Goal: Transaction & Acquisition: Purchase product/service

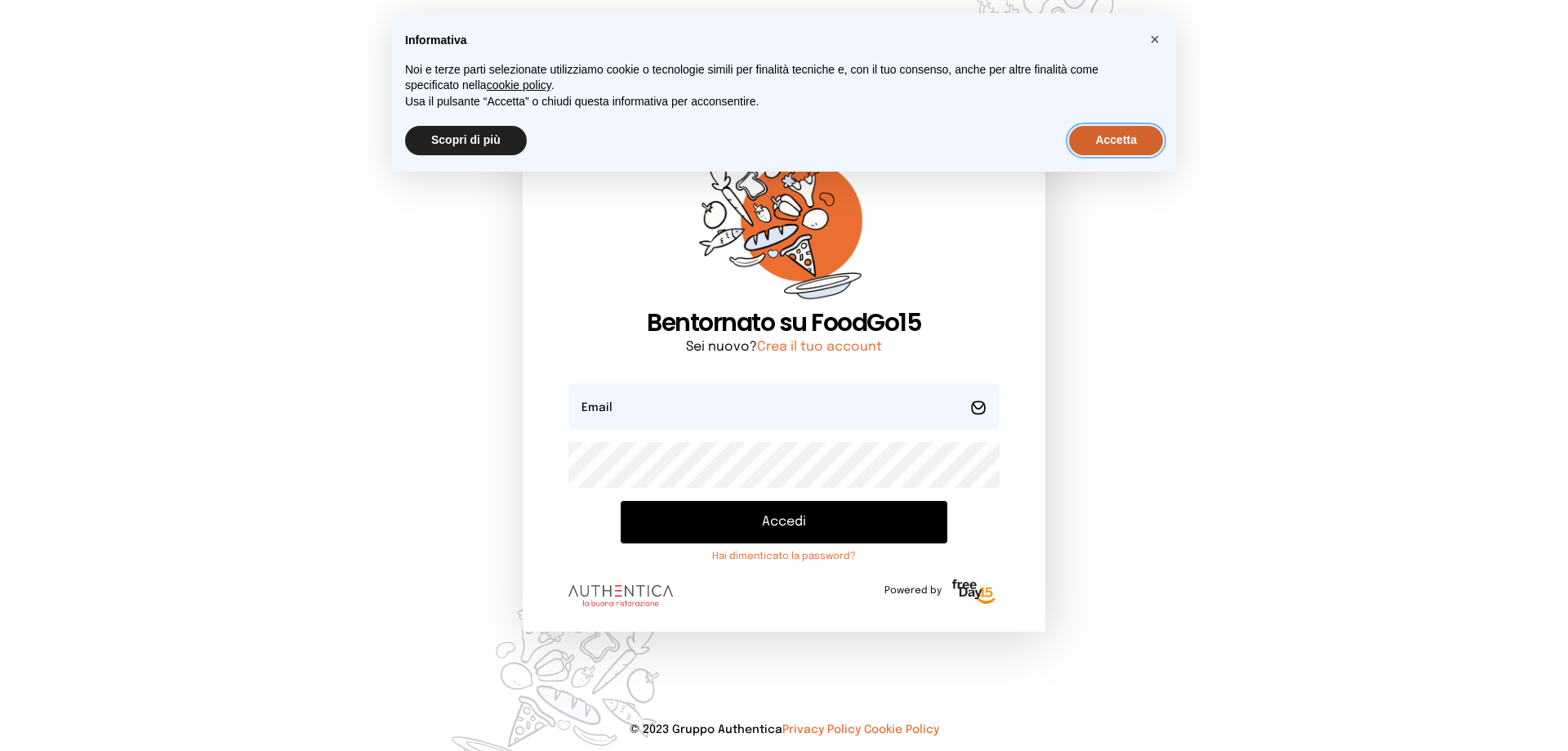
click at [1108, 143] on button "Accetta" at bounding box center [1116, 140] width 94 height 29
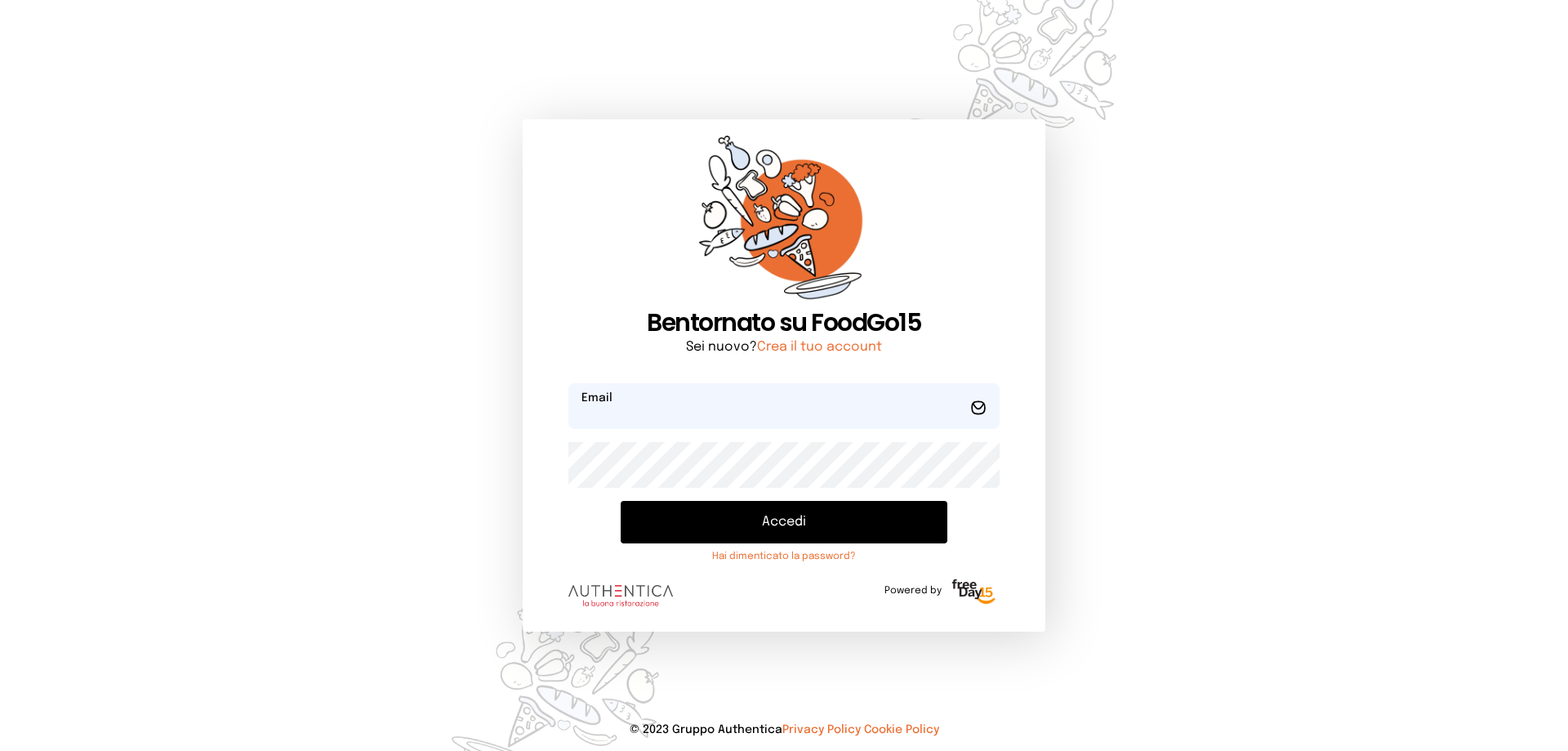
click at [832, 410] on input "email" at bounding box center [784, 406] width 431 height 46
type input "**********"
click at [816, 518] on button "Accedi" at bounding box center [784, 522] width 326 height 43
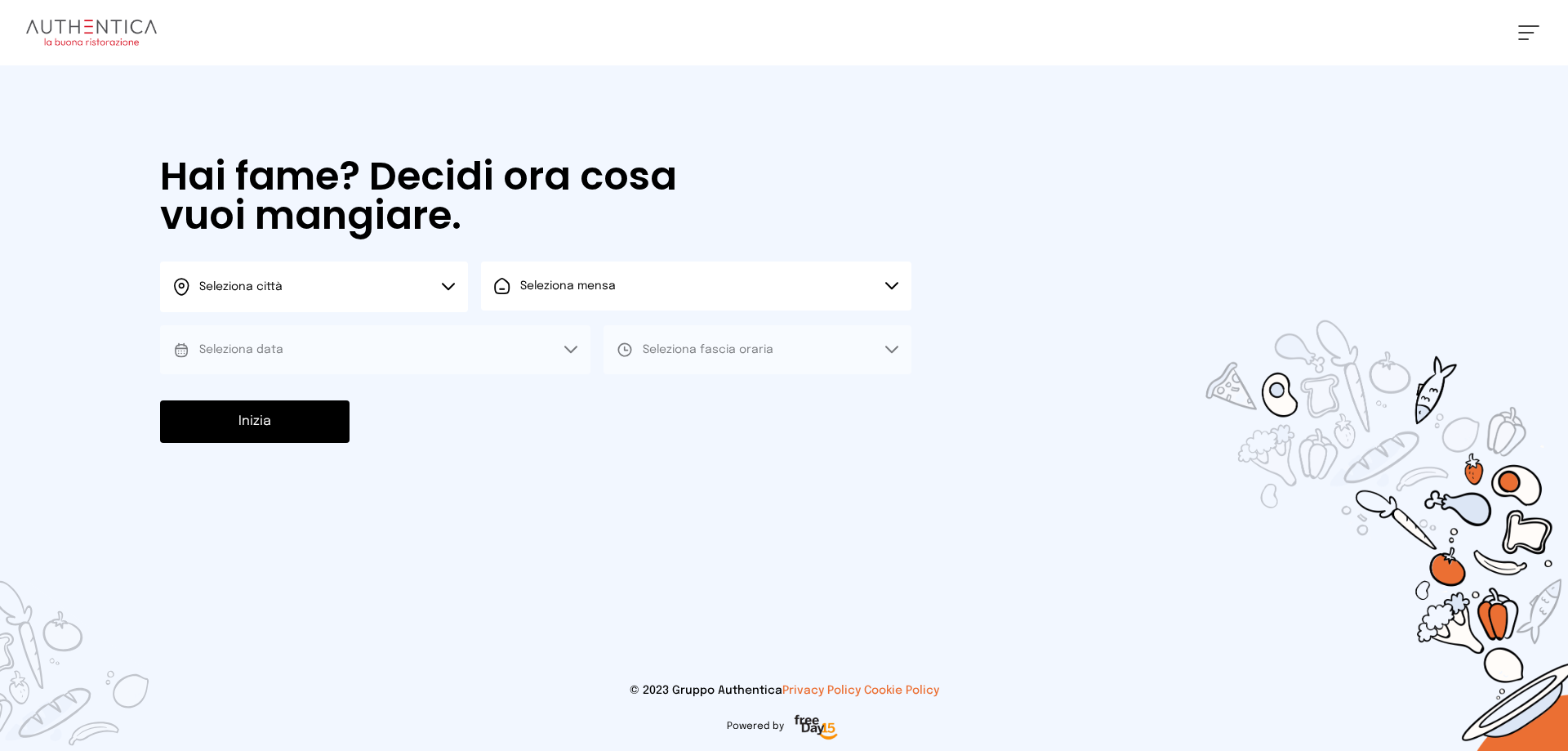
click at [450, 287] on icon at bounding box center [448, 287] width 11 height 6
click at [425, 329] on li "Terni" at bounding box center [313, 335] width 308 height 44
click at [522, 312] on div "Seleziona mensa Scegli la mensa Mensa interna [STREET_ADDRESS]" at bounding box center [696, 287] width 430 height 51
click at [563, 296] on button "Seleziona mensa" at bounding box center [696, 286] width 430 height 49
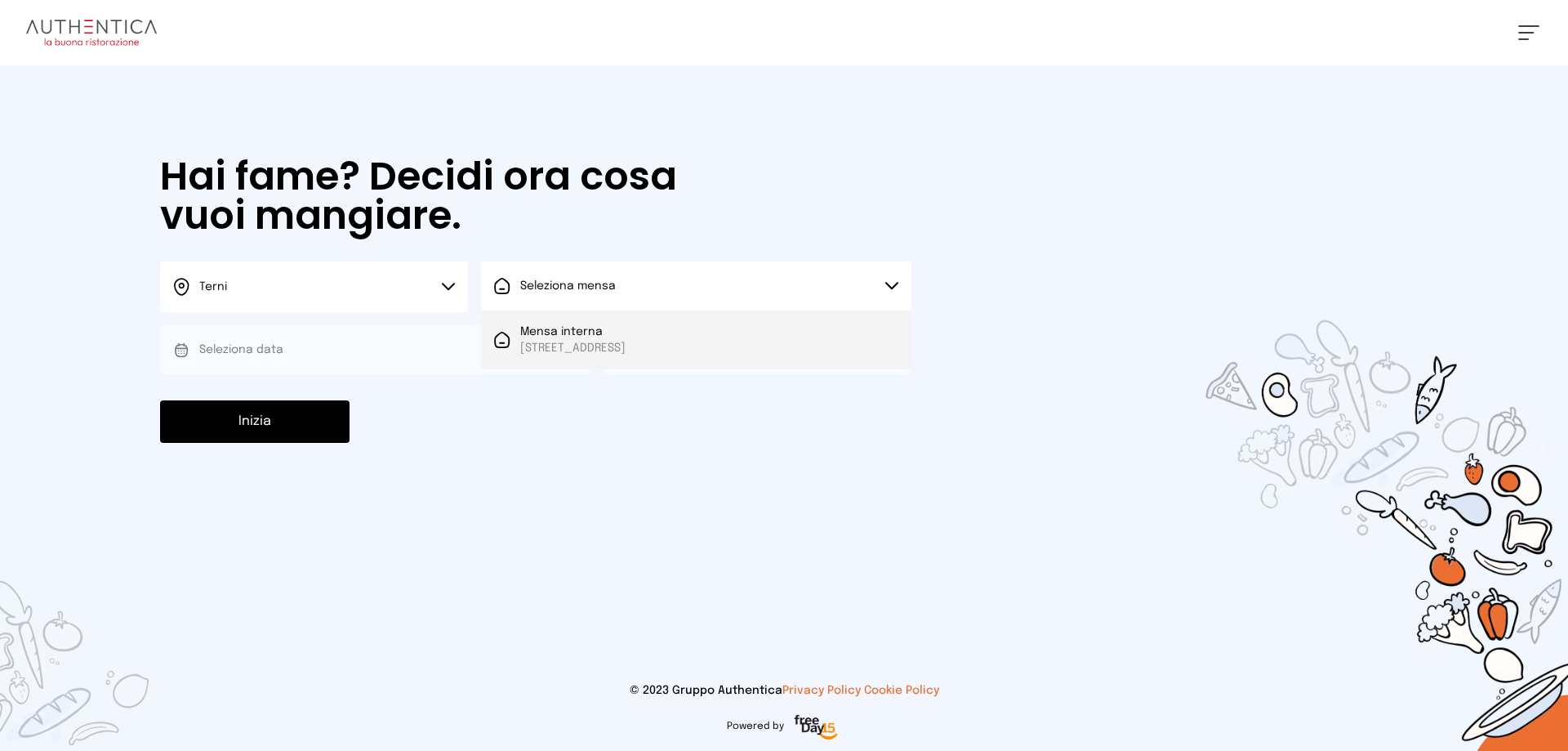
click at [569, 324] on span "Mensa interna" at bounding box center [573, 332] width 106 height 16
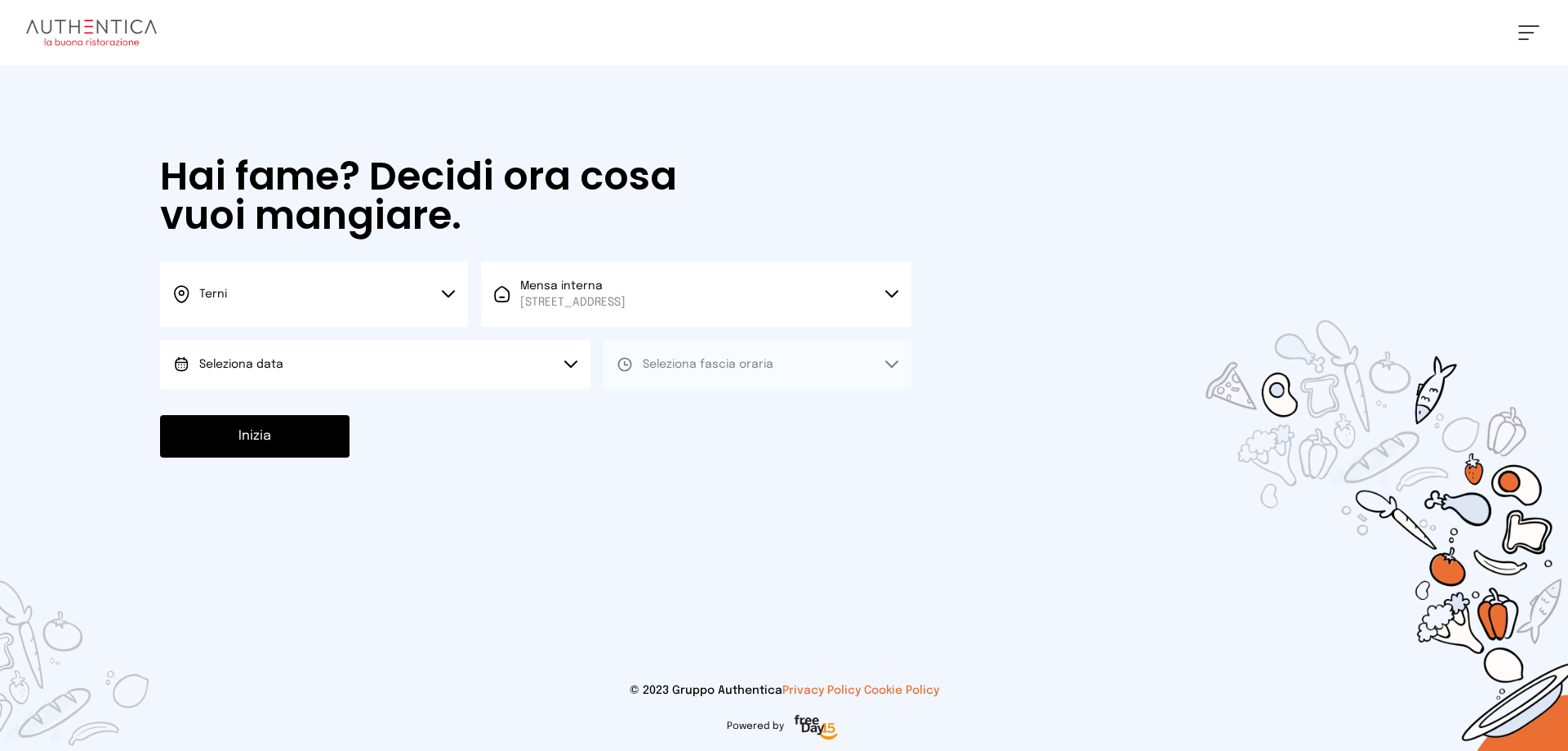
click at [542, 364] on button "Seleziona data" at bounding box center [374, 364] width 430 height 49
click at [523, 395] on li "[DATE], [DATE]" at bounding box center [374, 410] width 430 height 43
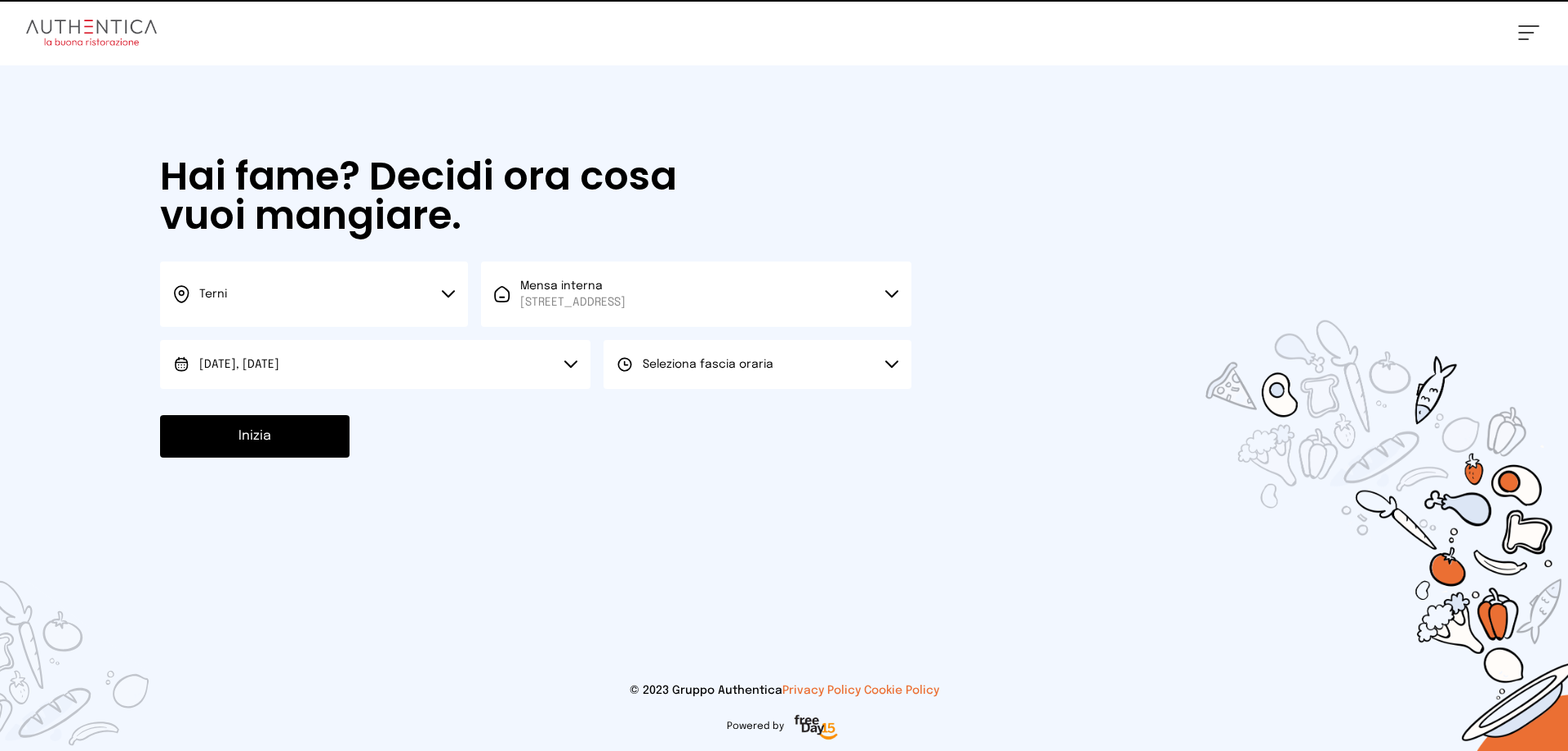
click at [667, 381] on button "Seleziona fascia oraria" at bounding box center [758, 364] width 308 height 49
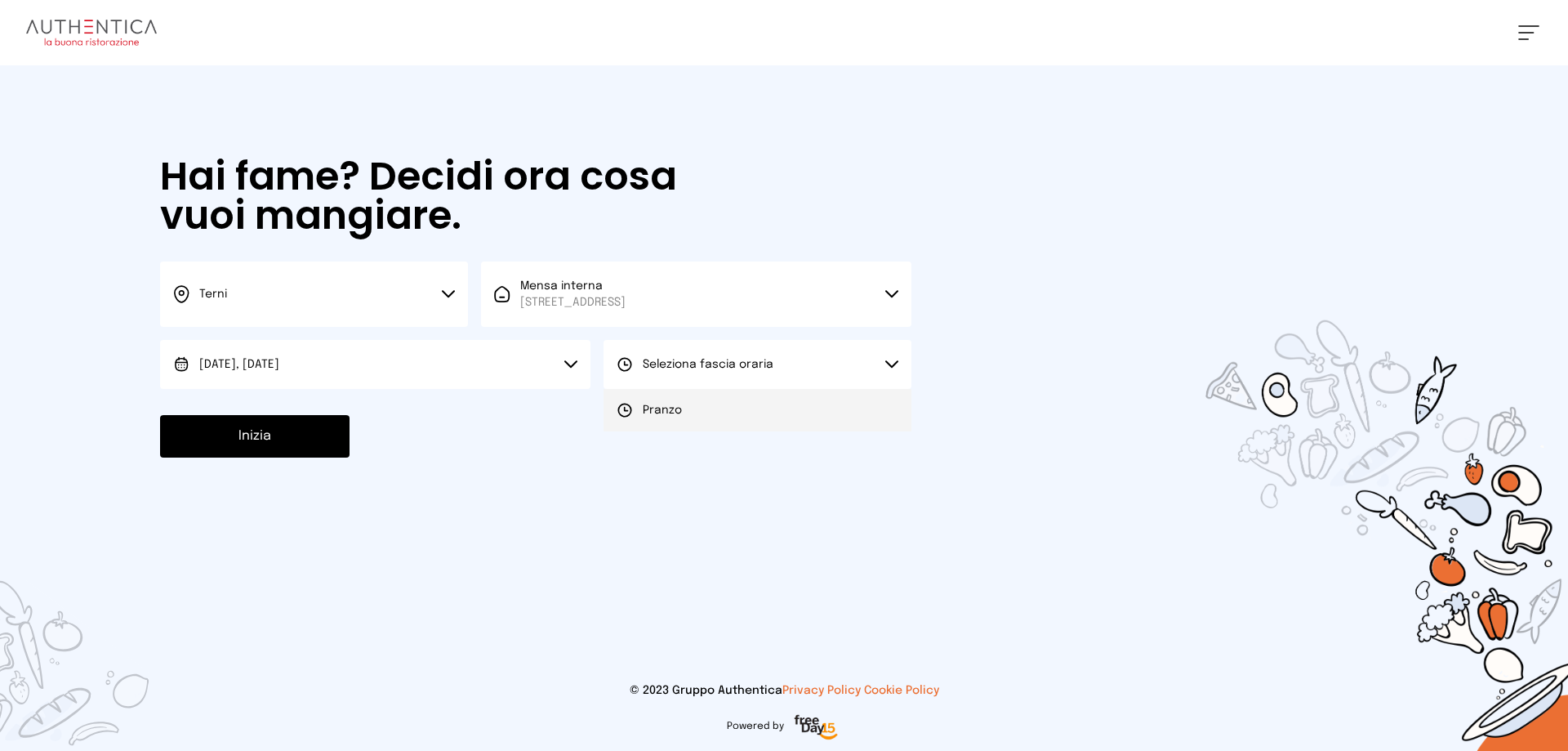
drag, startPoint x: 681, startPoint y: 411, endPoint x: 484, endPoint y: 434, distance: 198.3
click at [681, 414] on span "Pranzo" at bounding box center [662, 410] width 39 height 16
click at [299, 434] on button "Inizia" at bounding box center [255, 436] width 190 height 43
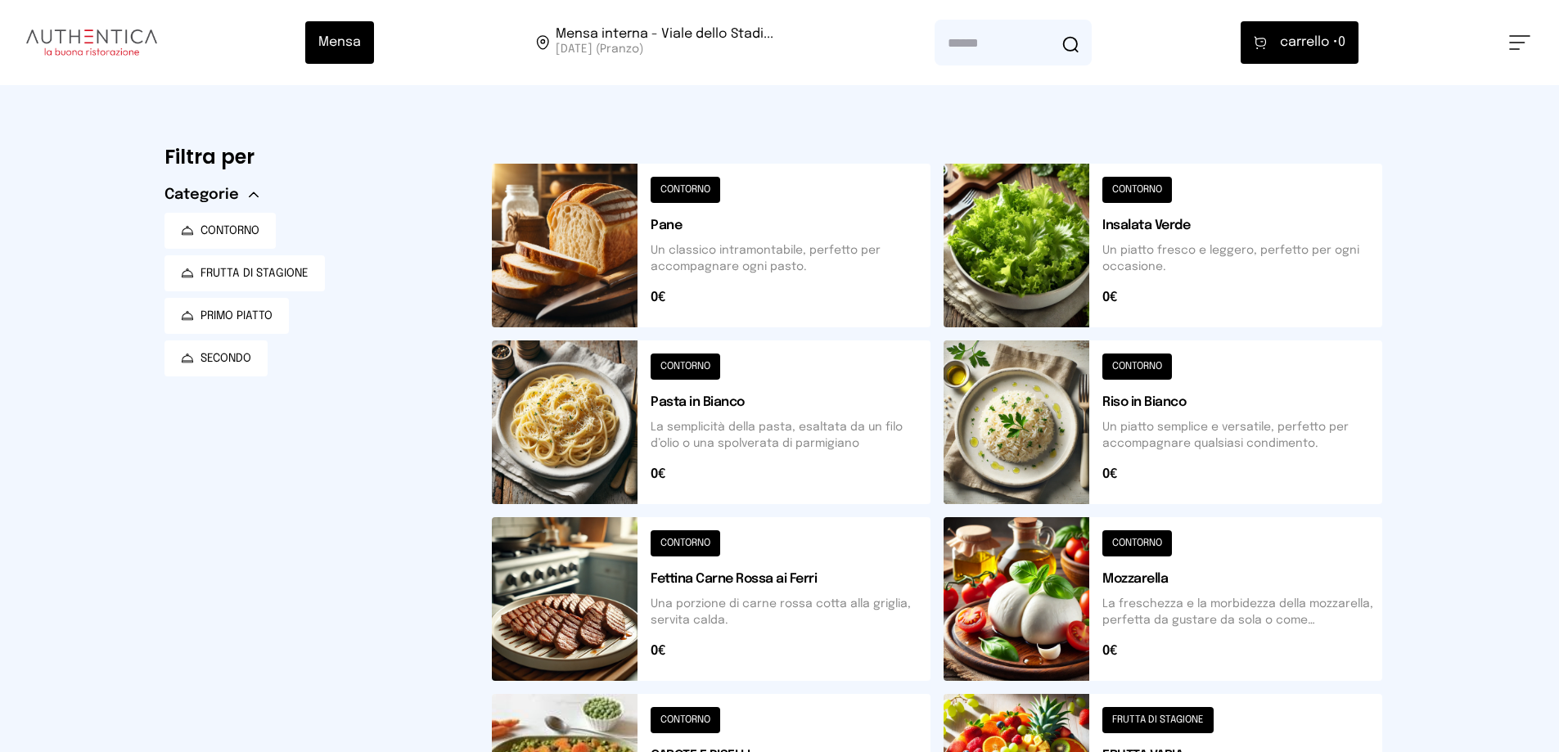
click at [1127, 185] on button at bounding box center [1163, 246] width 439 height 164
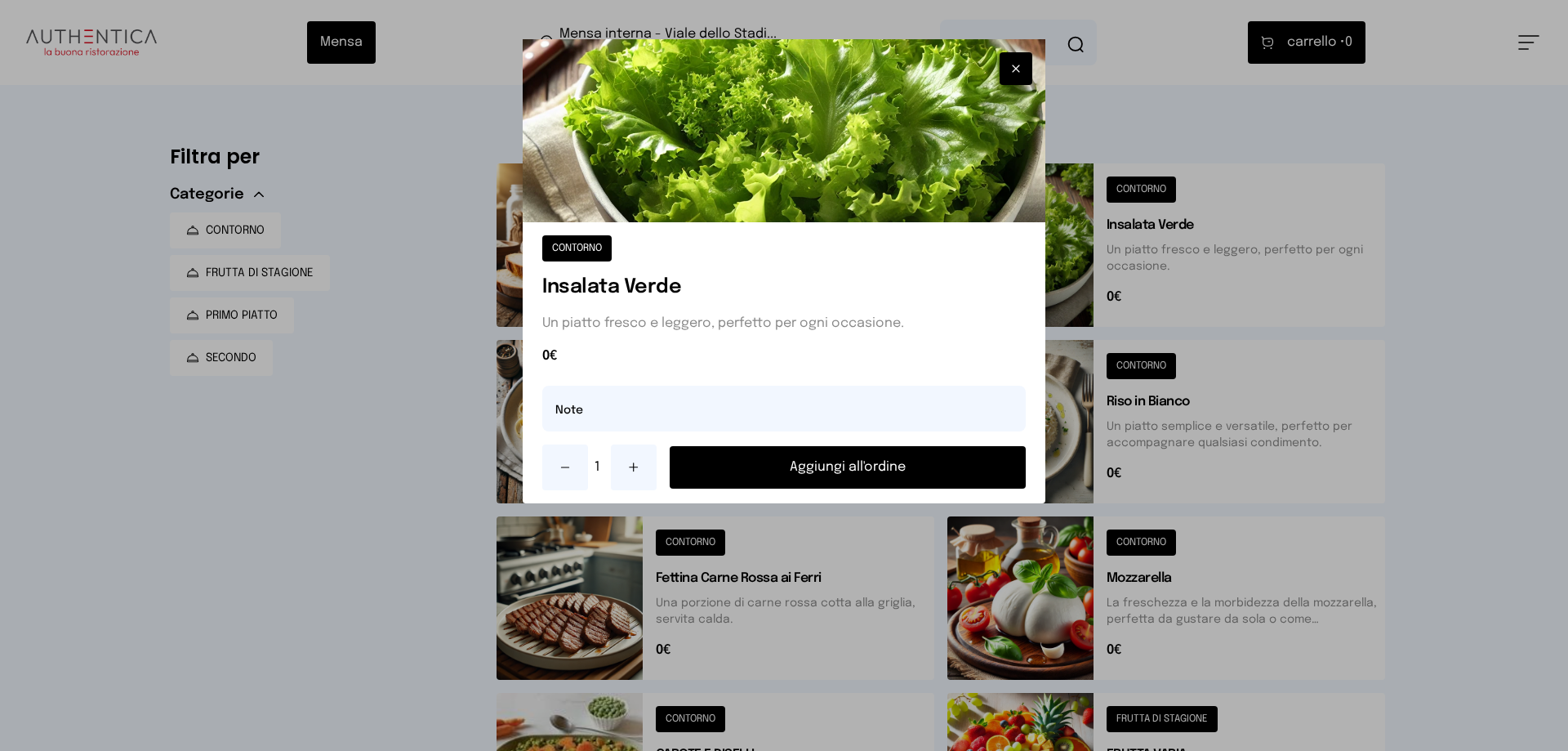
click at [838, 460] on button "Aggiungi all'ordine" at bounding box center [847, 467] width 356 height 43
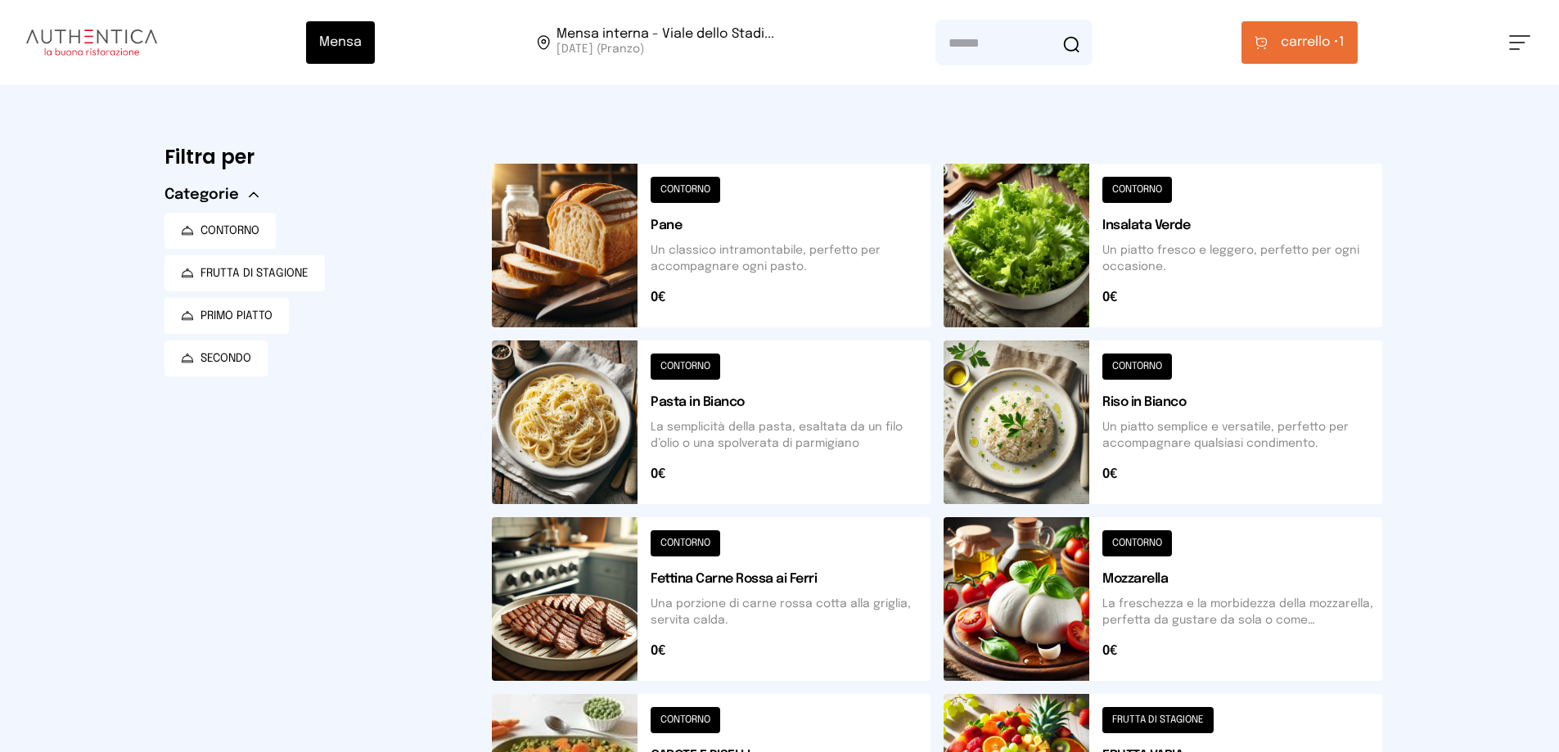
scroll to position [246, 0]
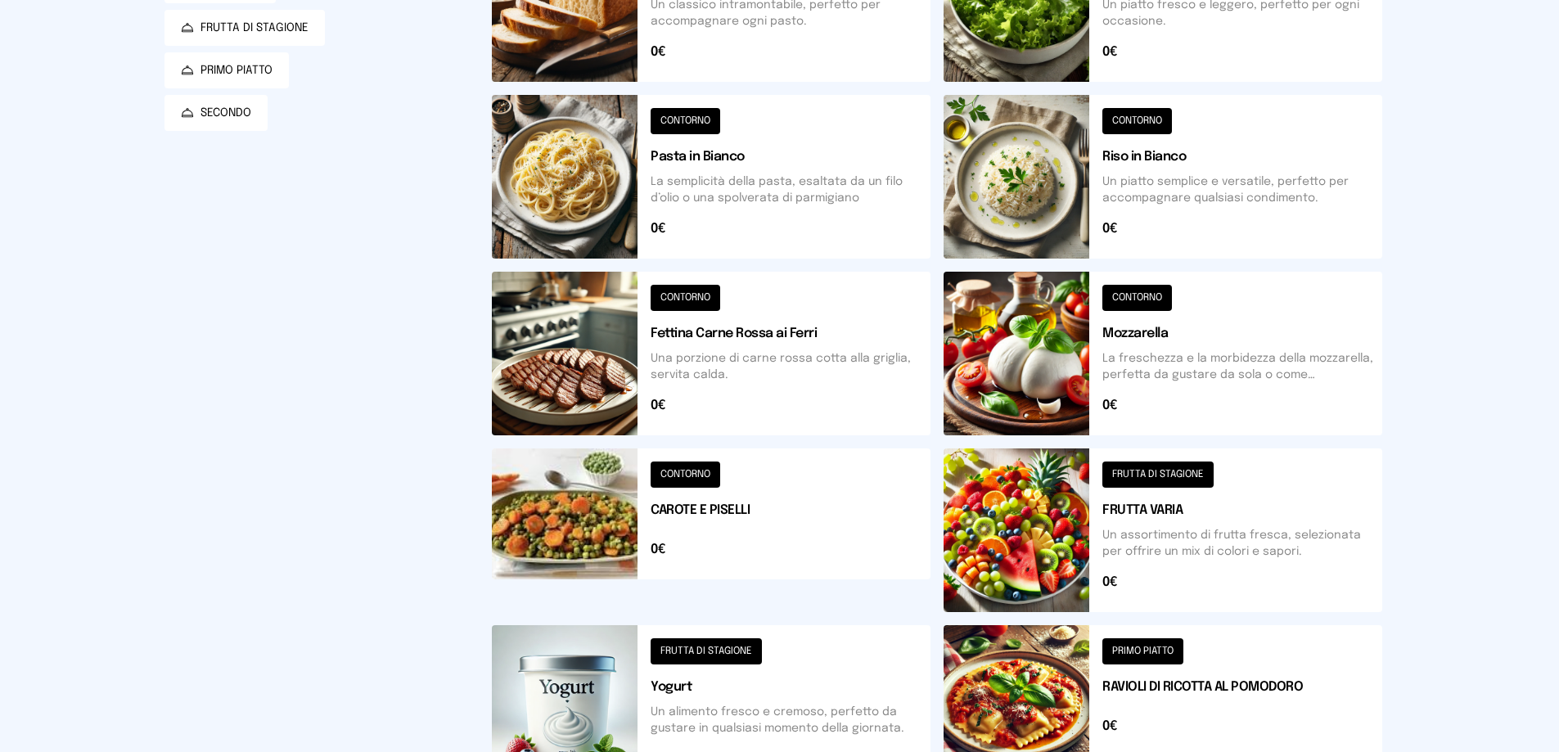
click at [1171, 481] on button at bounding box center [1163, 530] width 439 height 164
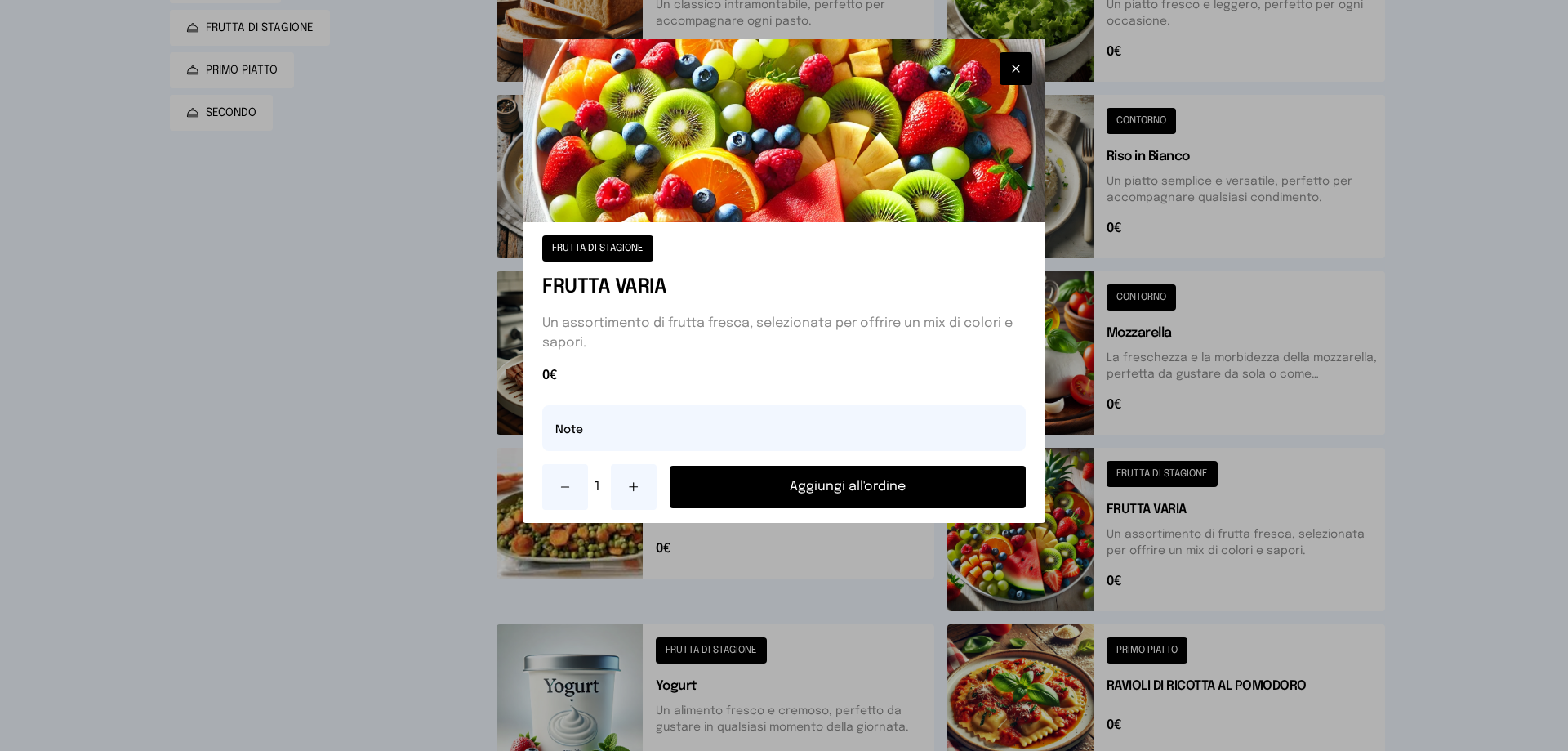
click at [842, 478] on button "Aggiungi all'ordine" at bounding box center [847, 486] width 356 height 43
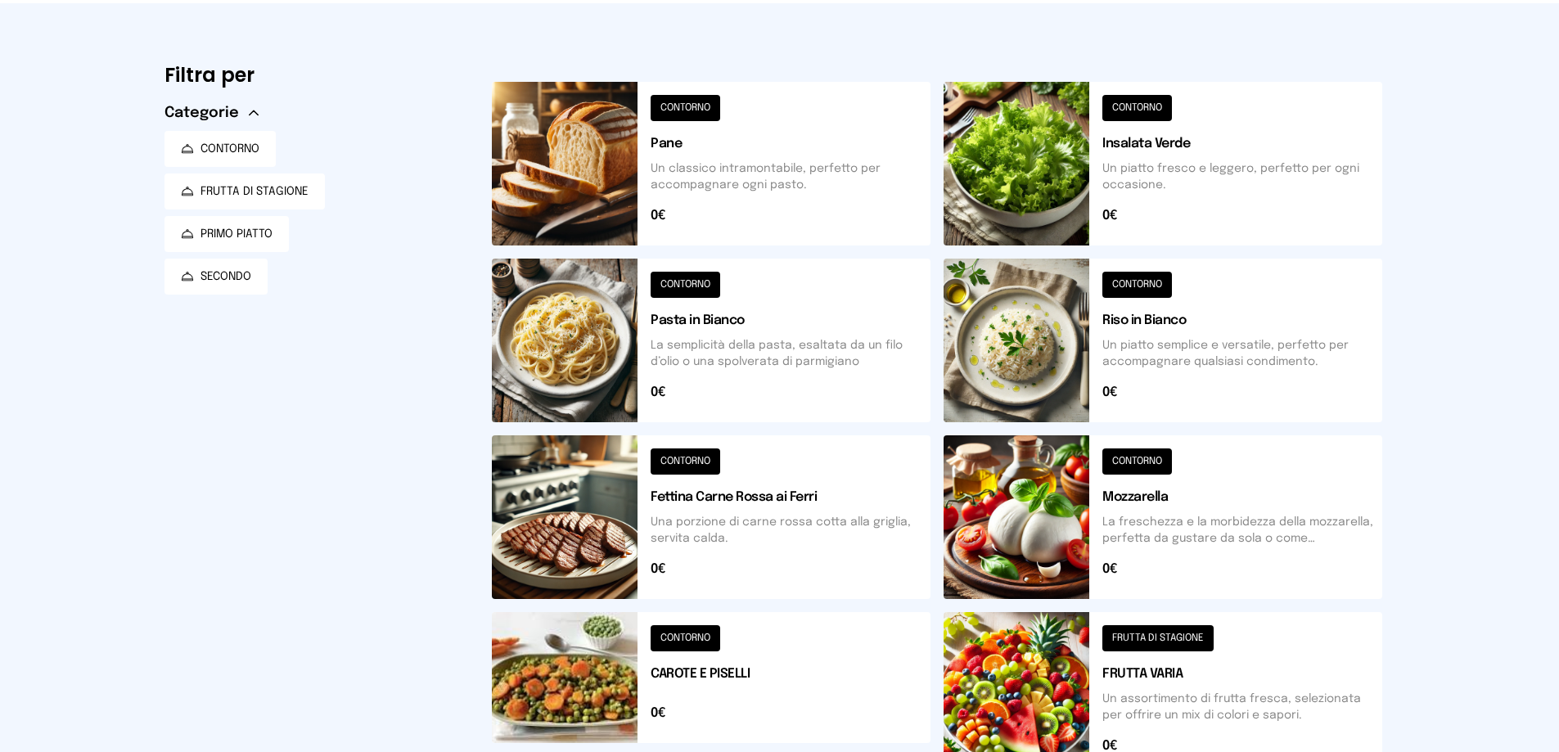
scroll to position [0, 0]
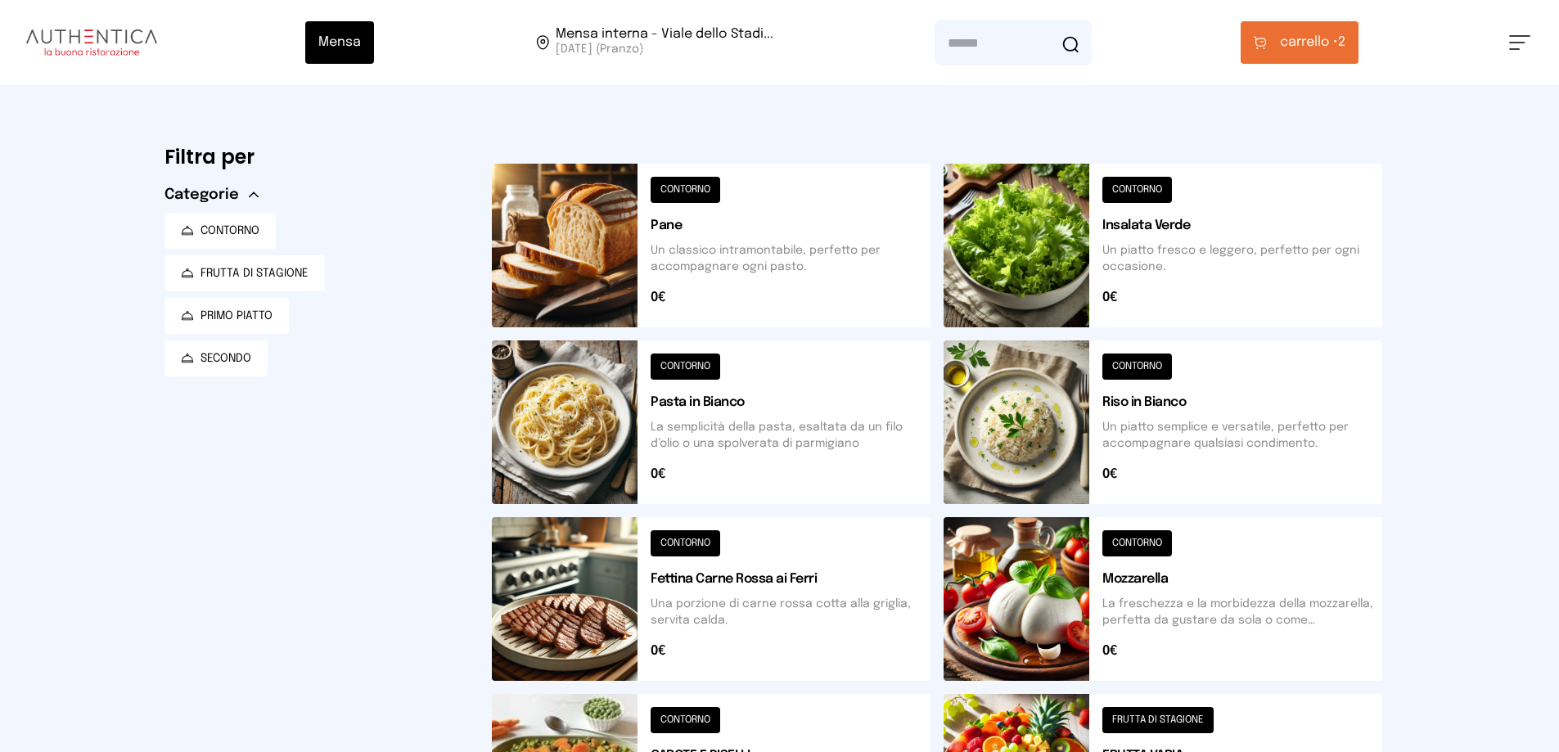
click at [1314, 27] on button "carrello • 2" at bounding box center [1300, 42] width 118 height 43
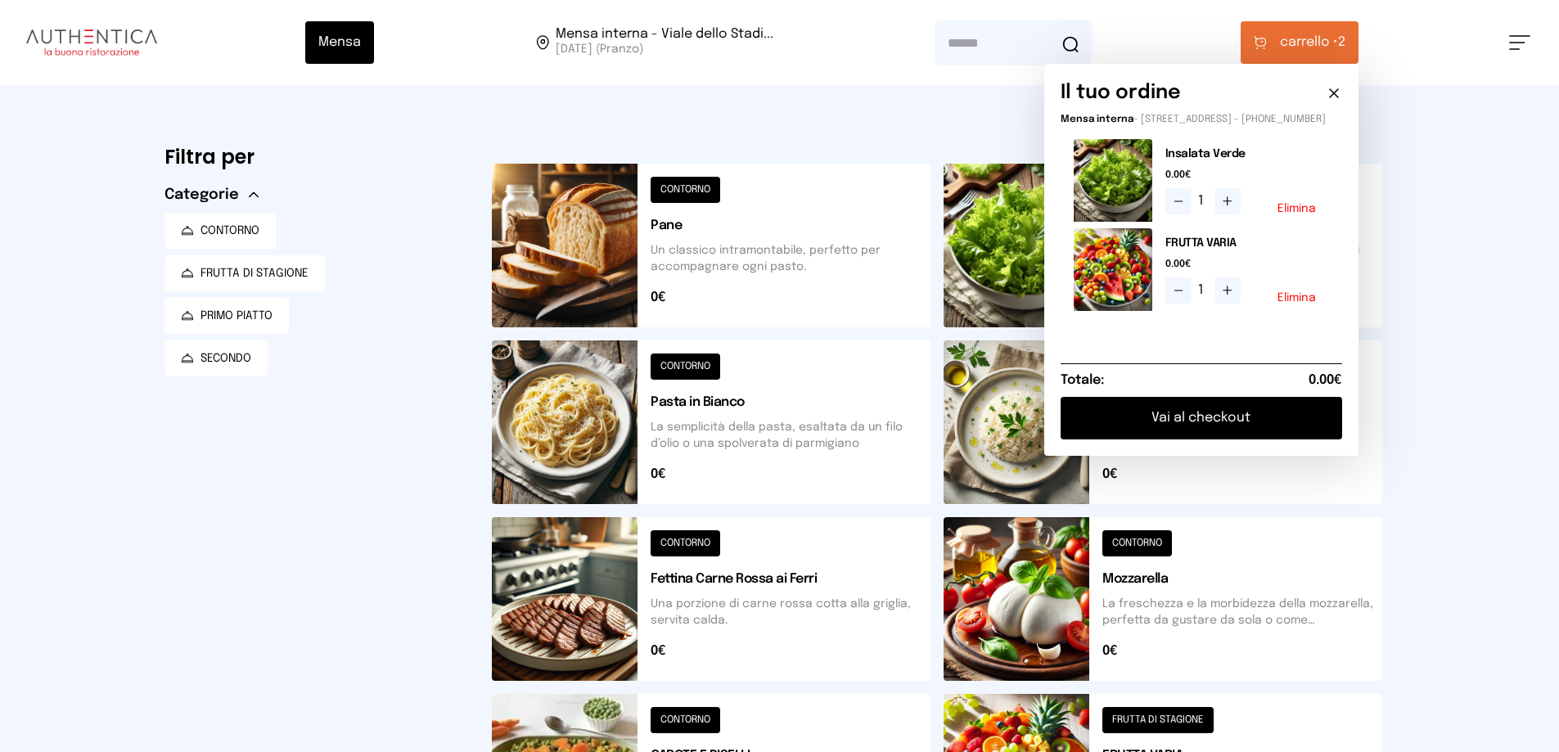
click at [1179, 426] on button "Vai al checkout" at bounding box center [1202, 418] width 282 height 43
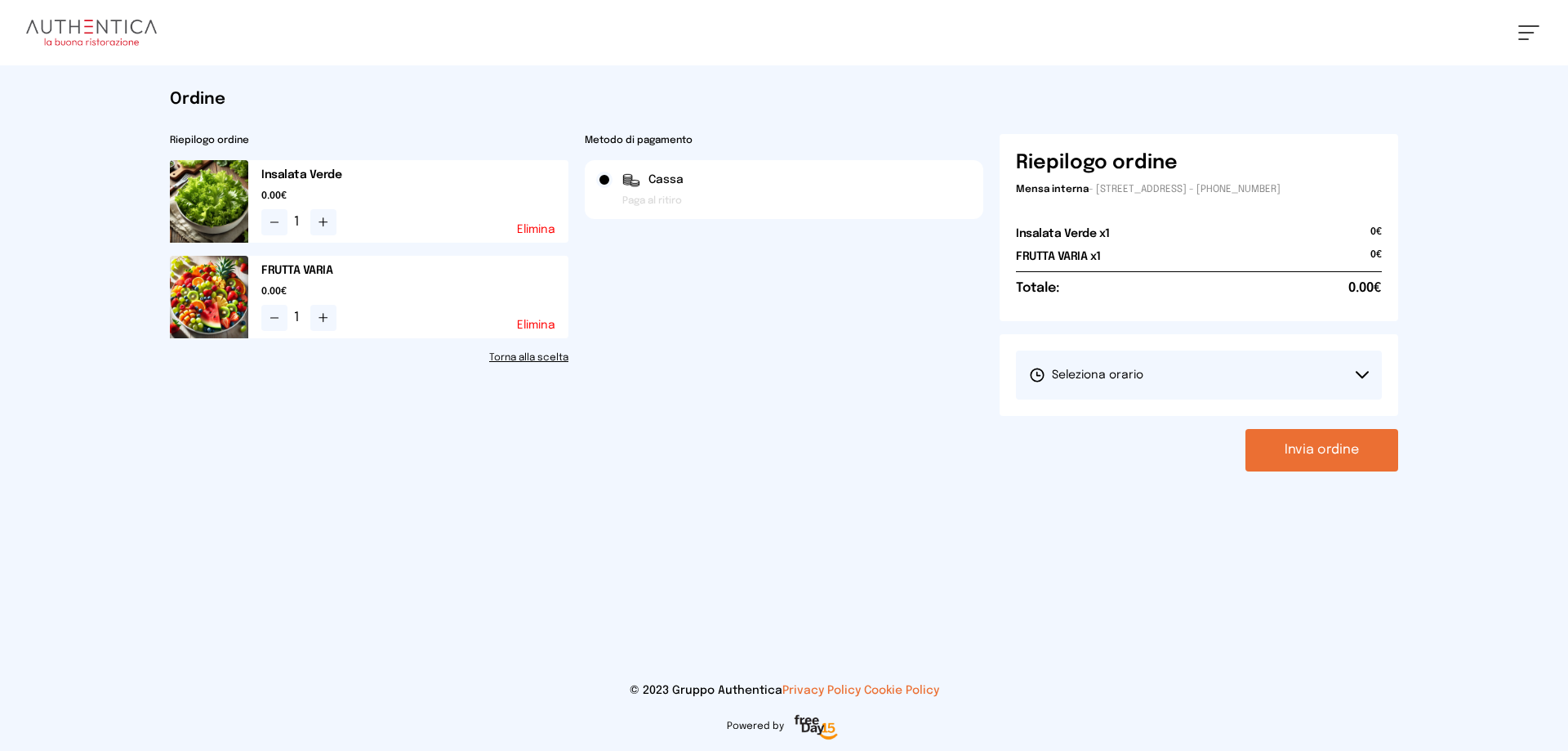
click at [1370, 380] on button "Seleziona orario" at bounding box center [1199, 375] width 366 height 49
click at [1267, 426] on li "1° Turno (13:00 - 15:00)" at bounding box center [1199, 420] width 366 height 43
click at [1307, 448] on button "Invia ordine" at bounding box center [1321, 450] width 153 height 43
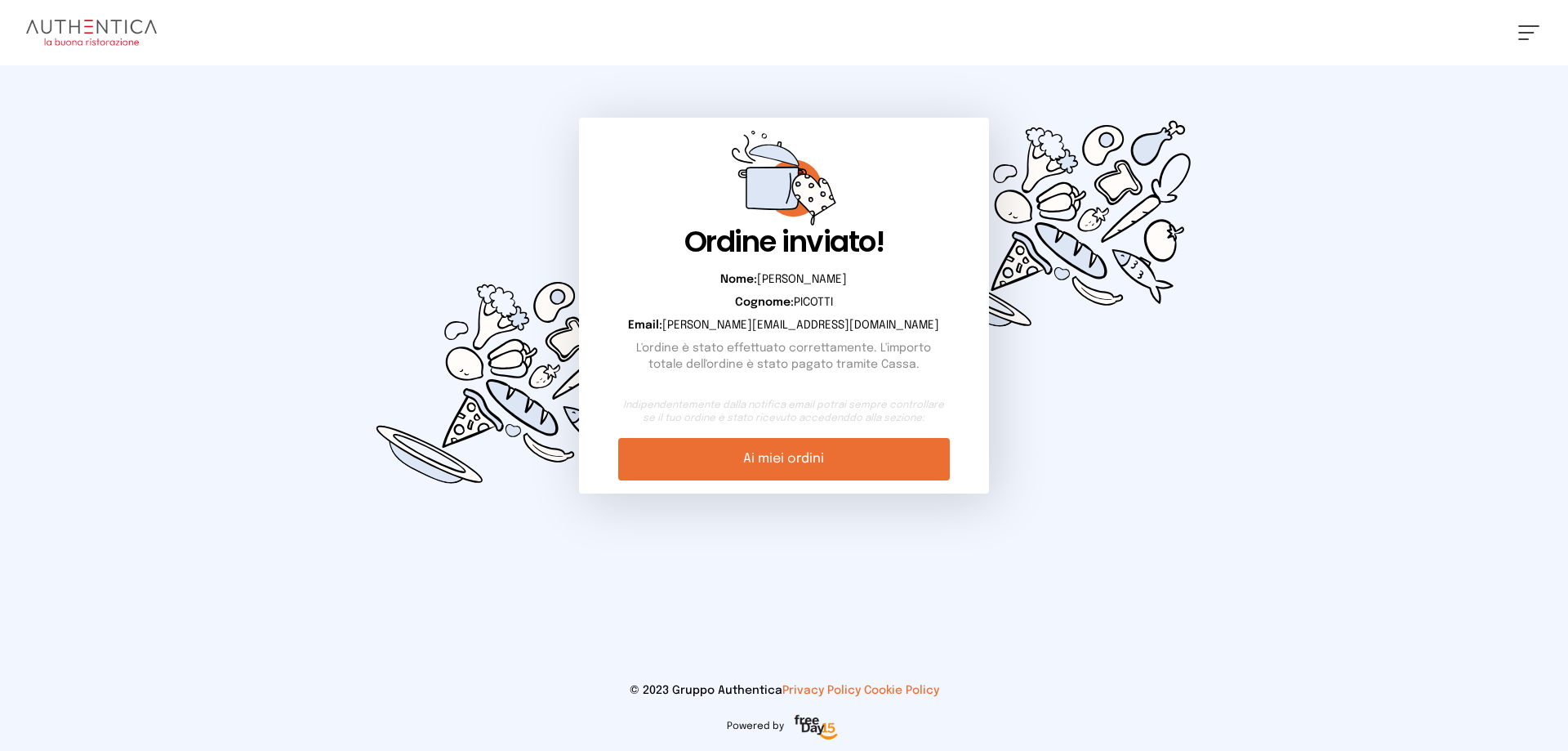
click at [789, 458] on link "Ai miei ordini" at bounding box center [784, 459] width 330 height 43
